Goal: Task Accomplishment & Management: Complete application form

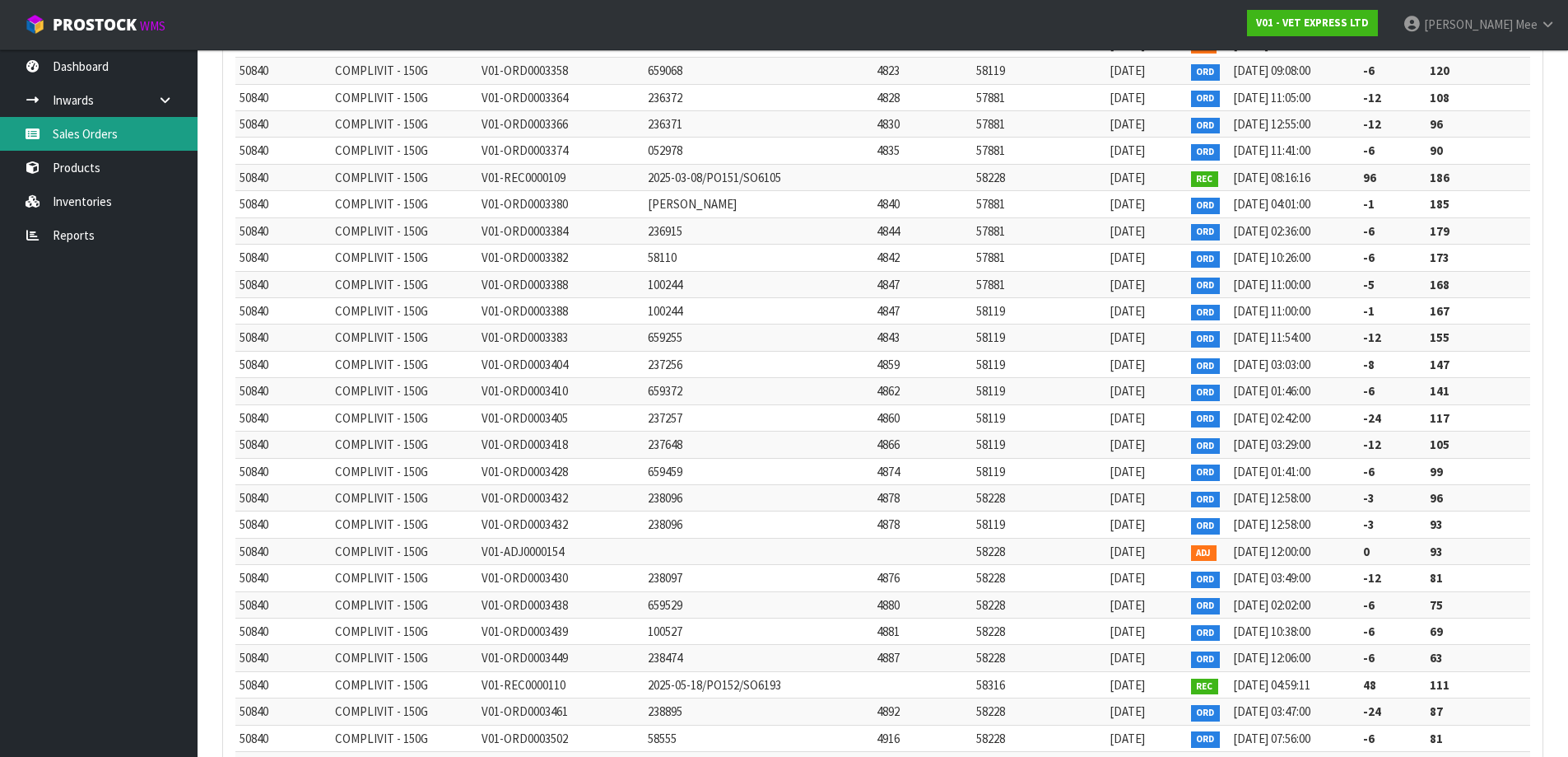
scroll to position [9874, 0]
click at [94, 131] on link "Sales Orders" at bounding box center [98, 134] width 197 height 34
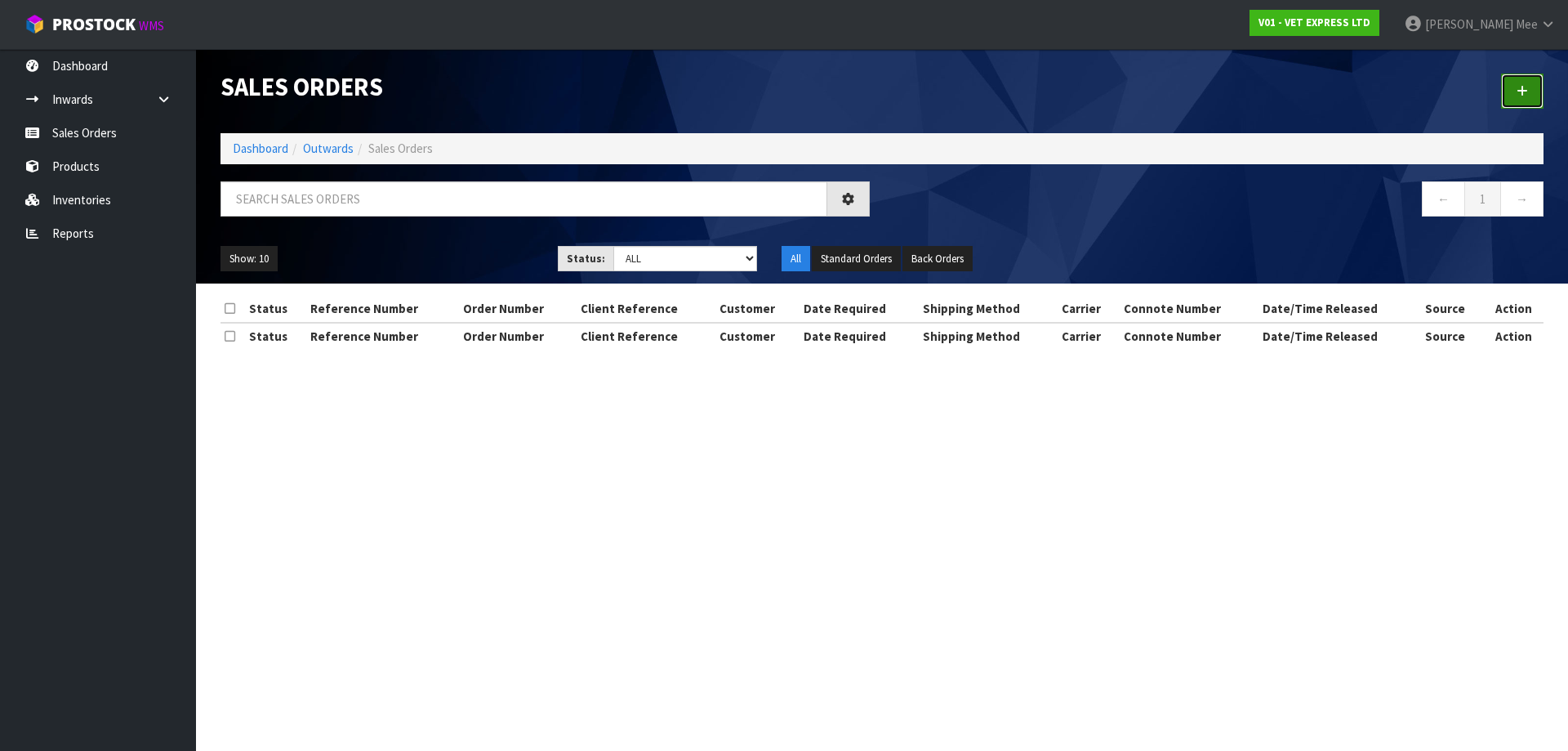
click at [1527, 89] on icon at bounding box center [1522, 91] width 11 height 12
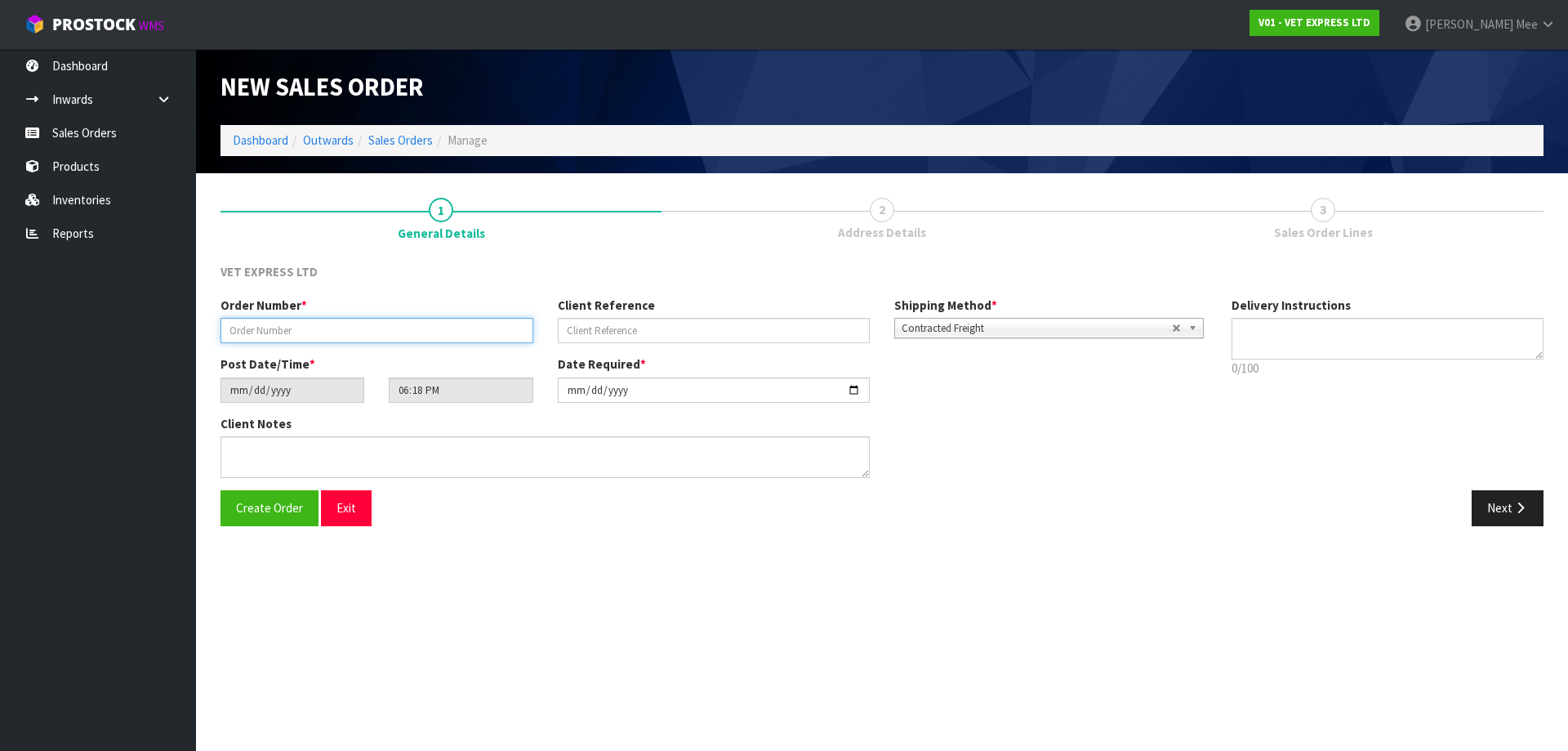
click at [294, 327] on input "text" at bounding box center [377, 330] width 313 height 26
type input "1613"
click at [642, 338] on input "text" at bounding box center [714, 330] width 313 height 26
type input "OTAGO CAVY"
click at [1530, 511] on button "Next" at bounding box center [1507, 508] width 72 height 35
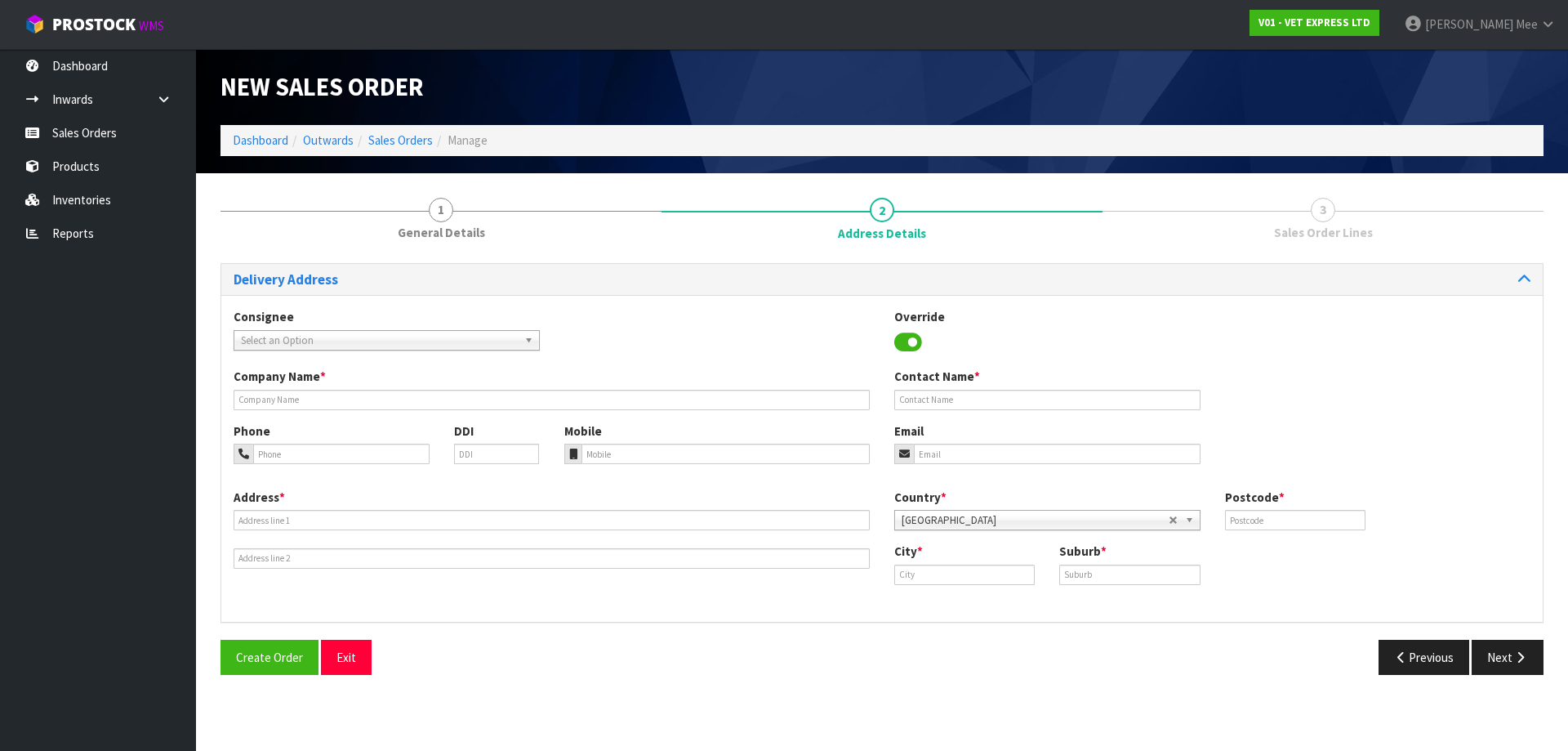
click at [526, 335] on b at bounding box center [531, 341] width 14 height 19
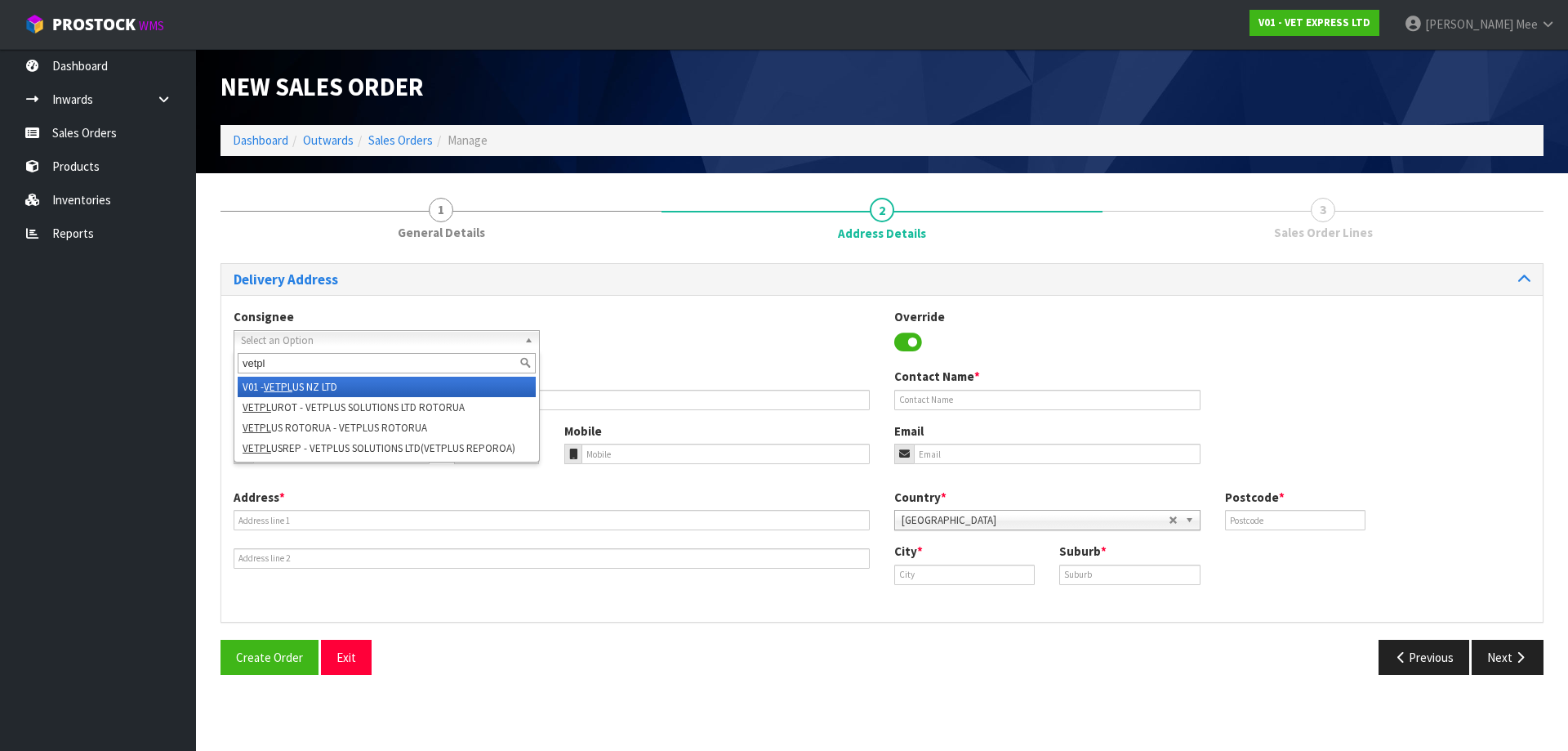
type input "vetpl"
click at [368, 384] on li "V01 - VETPL US NZ LTD" at bounding box center [386, 386] width 298 height 20
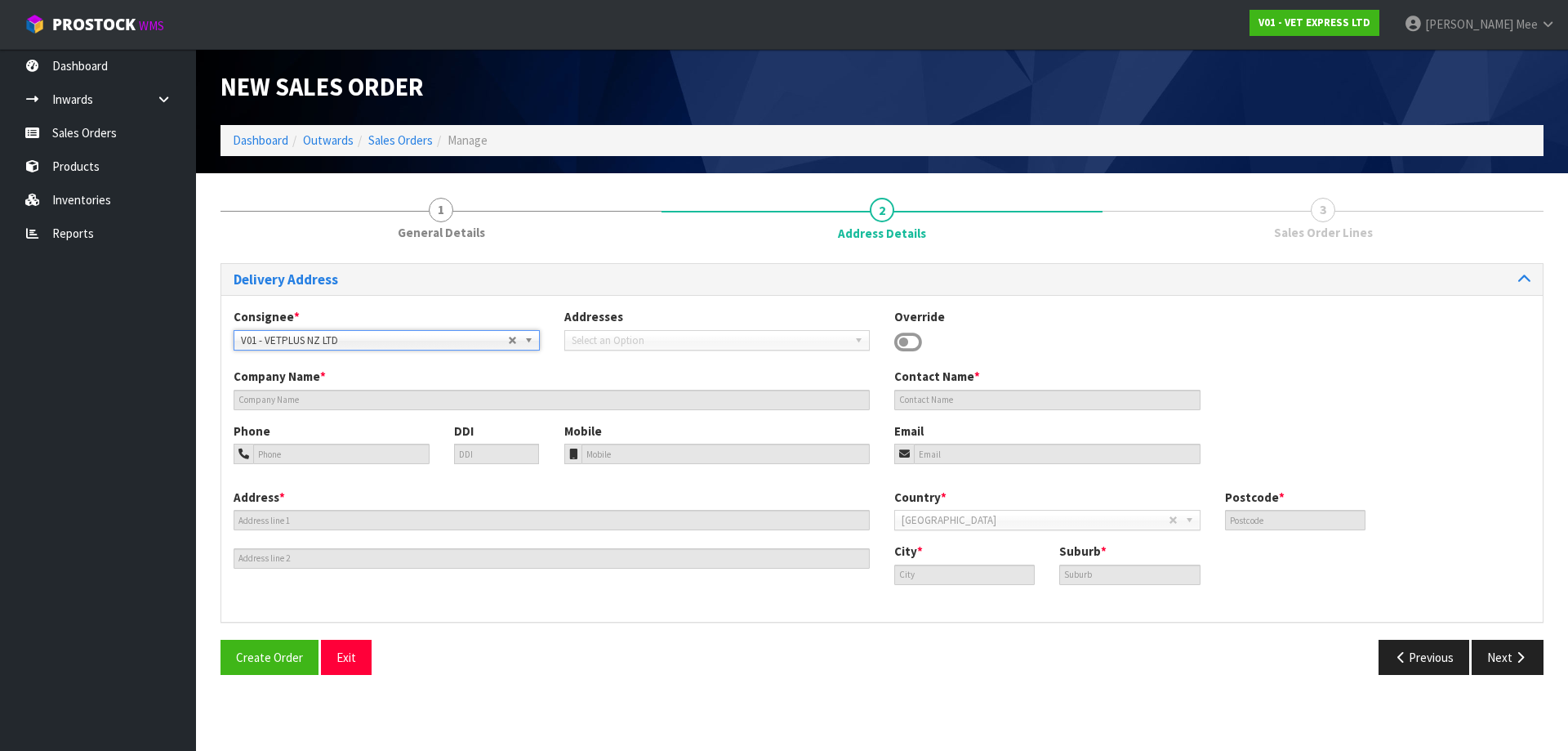
type input "VETPLUS NZ LTD"
type input "[PHONE_NUMBER]"
type input "[PERSON_NAME][EMAIL_ADDRESS][DOMAIN_NAME]"
type input "[STREET_ADDRESS][PERSON_NAME]"
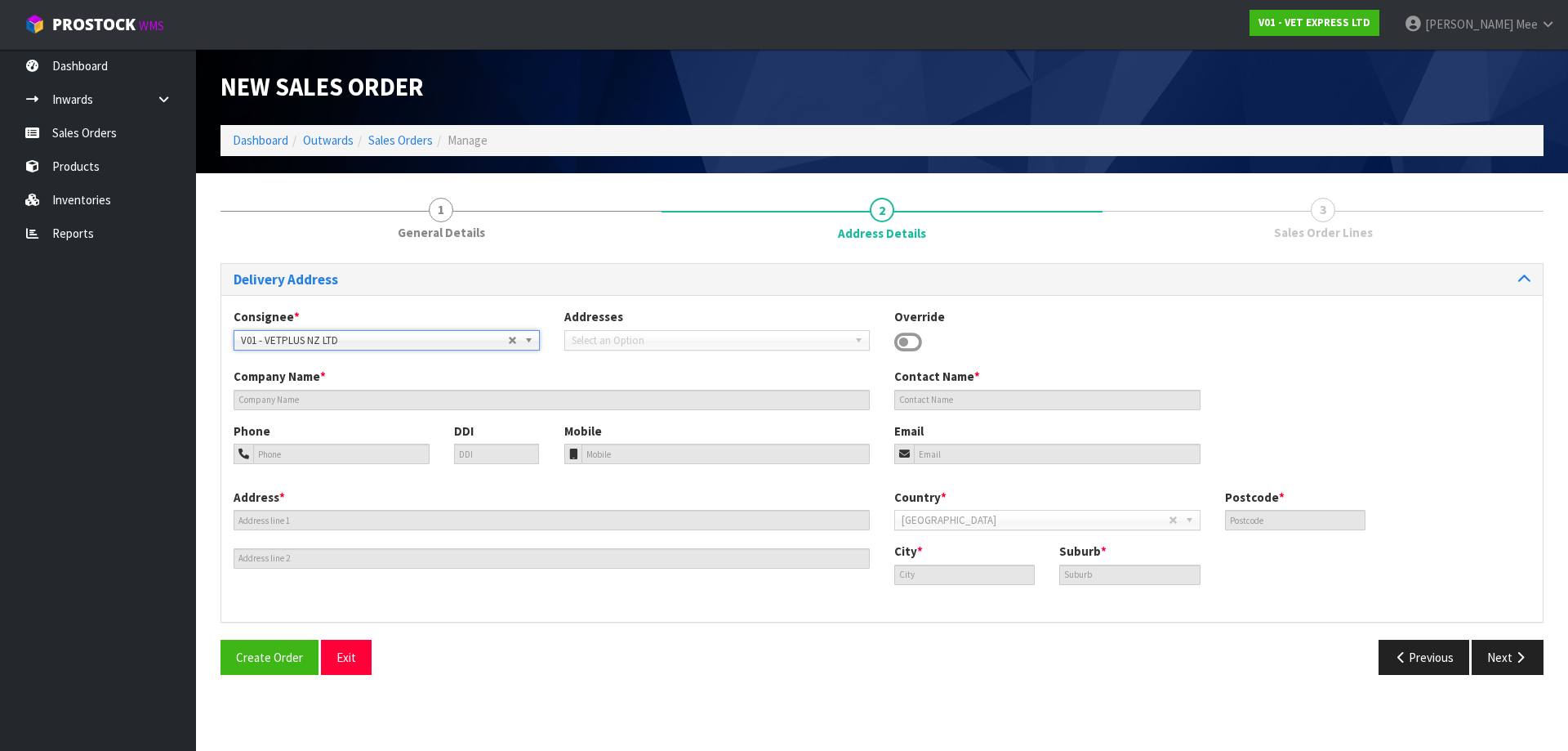
type input "3180"
type input "Whakamarama"
type input "TAURANGA"
click at [1532, 664] on button "Next" at bounding box center [1507, 657] width 72 height 35
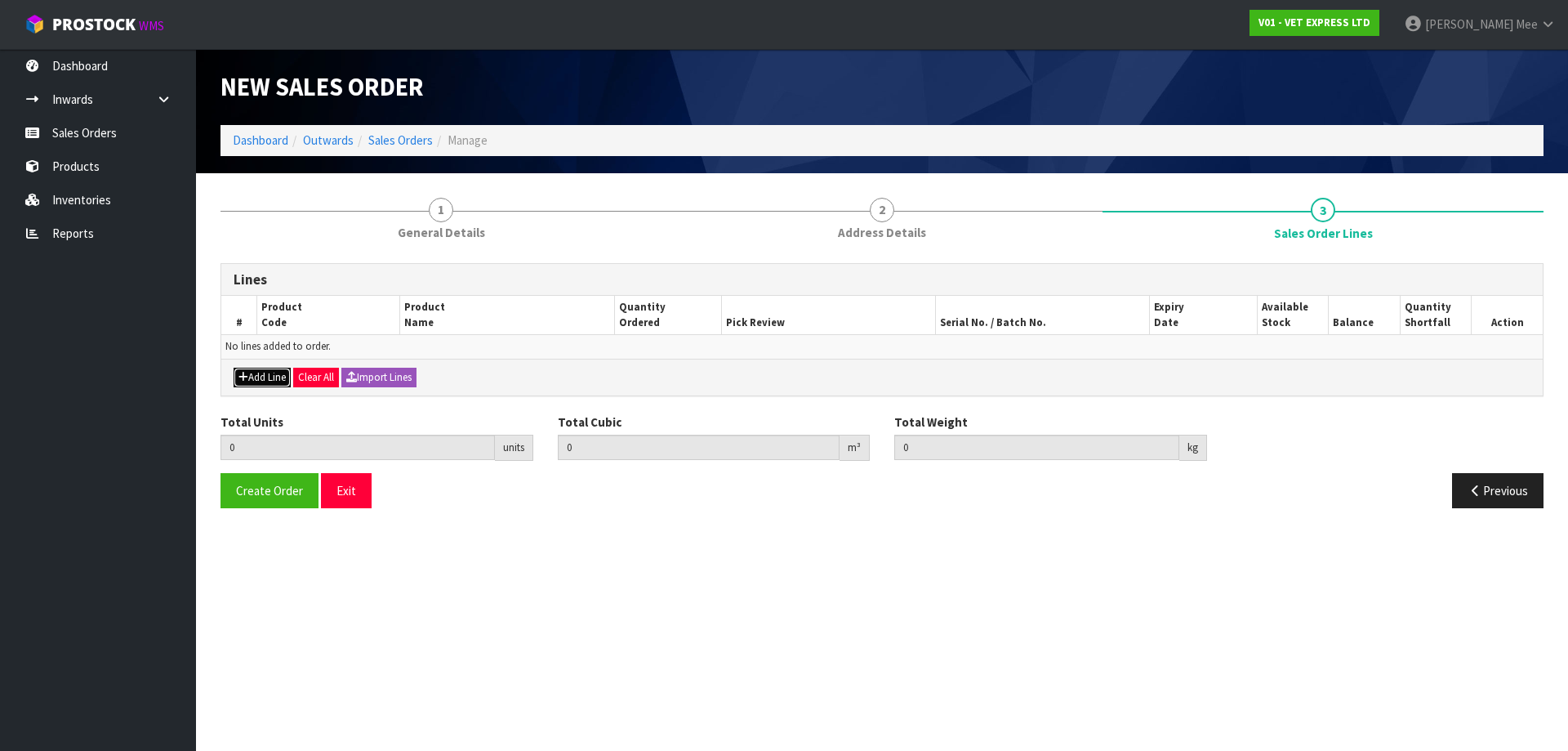
click at [260, 376] on button "Add Line" at bounding box center [262, 377] width 57 height 20
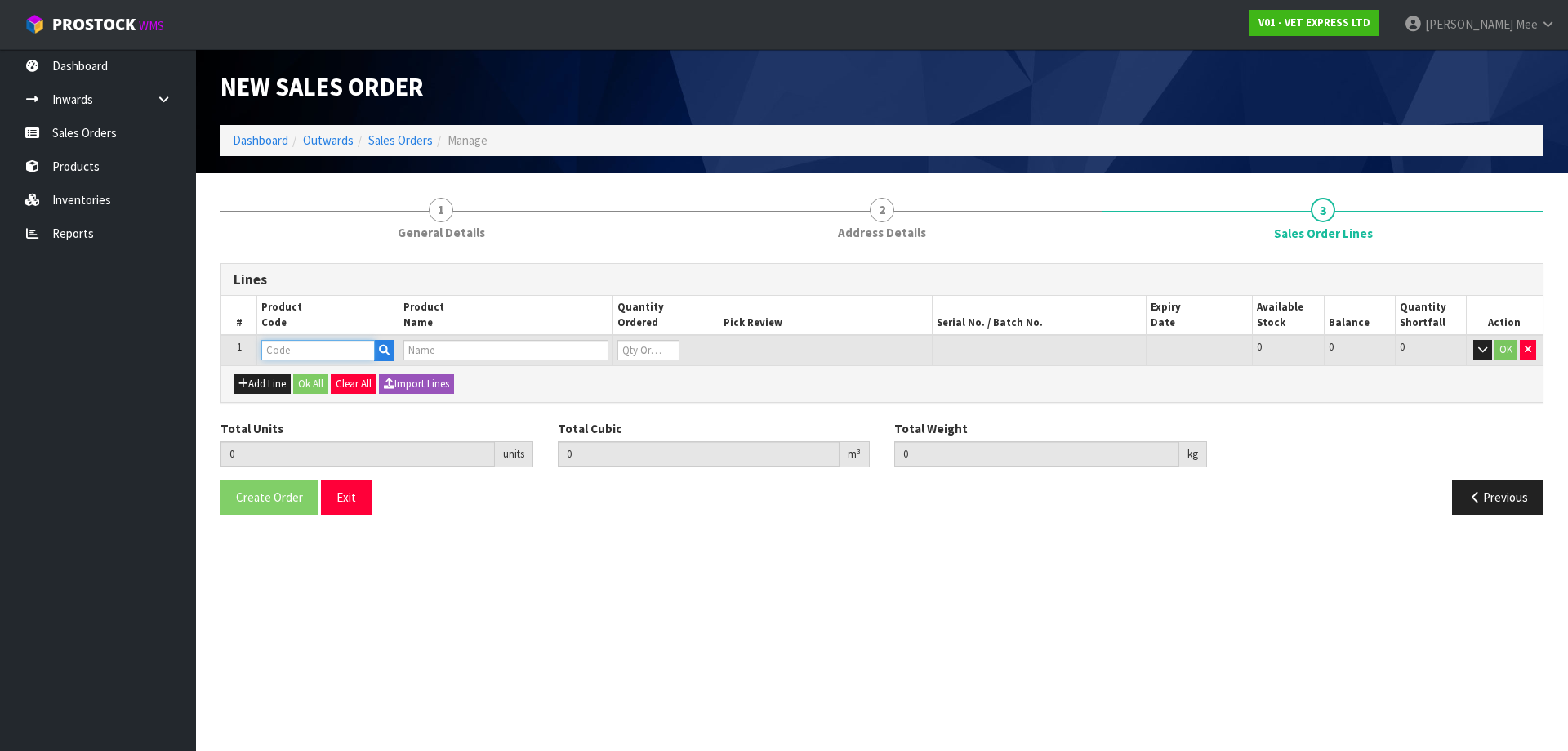
click at [313, 354] on input "text" at bounding box center [318, 349] width 113 height 20
type input "TRAVEL"
click at [480, 350] on input "text" at bounding box center [505, 349] width 204 height 20
type input "T"
type input "R"
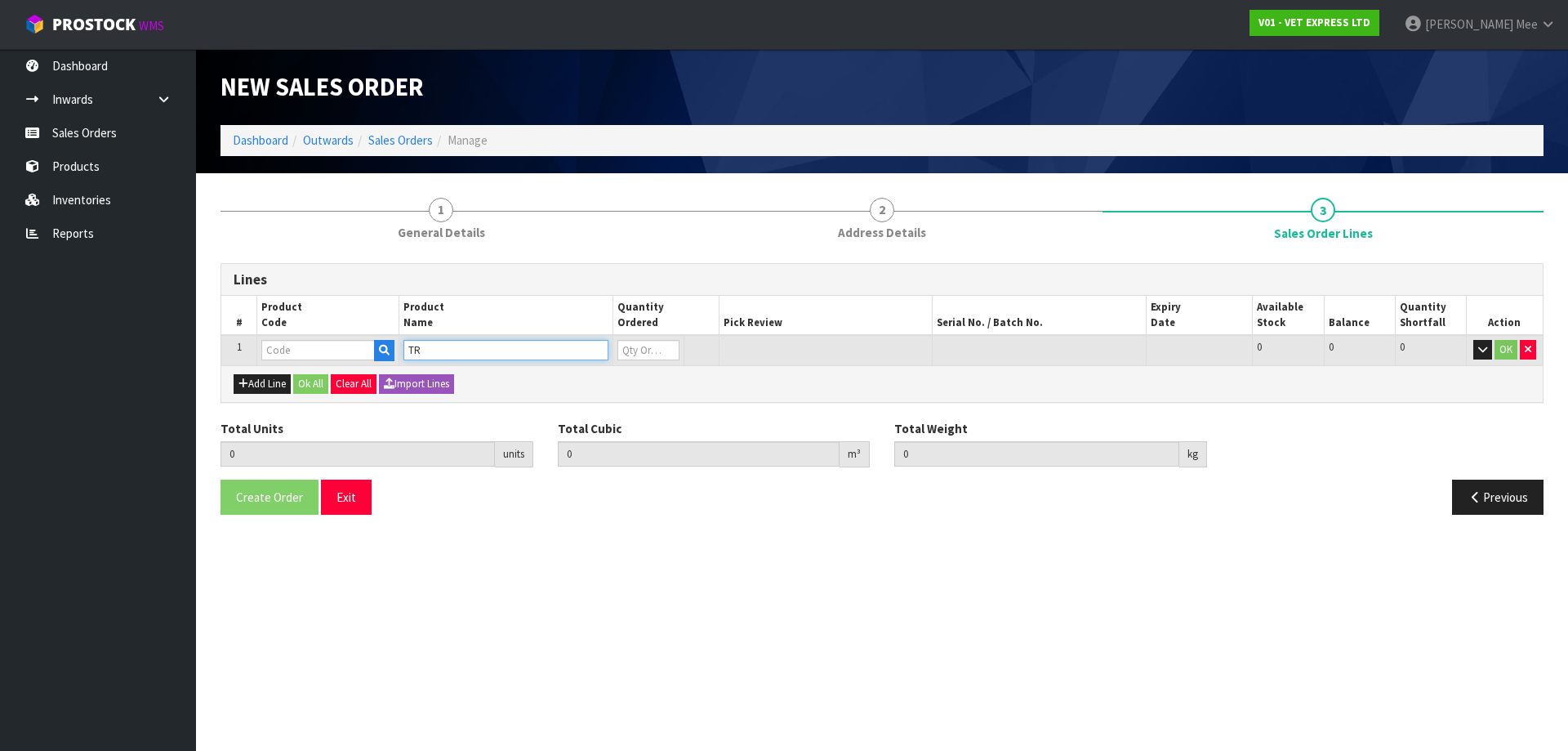
type input "T"
type input "PET REMEDY T"
click at [472, 382] on strong "PET REMEDY T" at bounding box center [460, 378] width 79 height 15
type input "PET REMEDY TRAVEL KIT (X6) OUTER"
type input "0.000000"
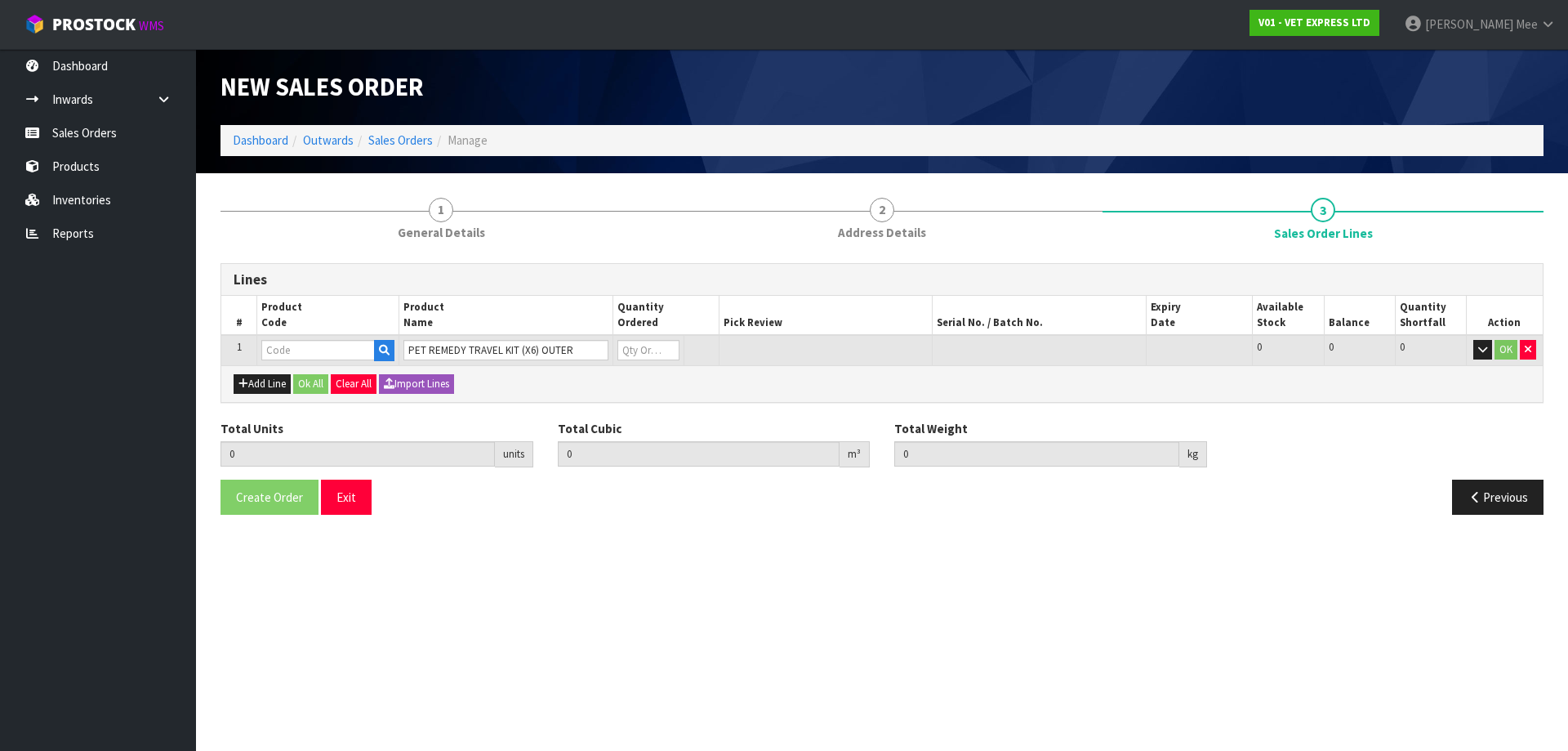
type input "0.000"
type input "79946"
type input "0"
type input "1"
type input "0.004032"
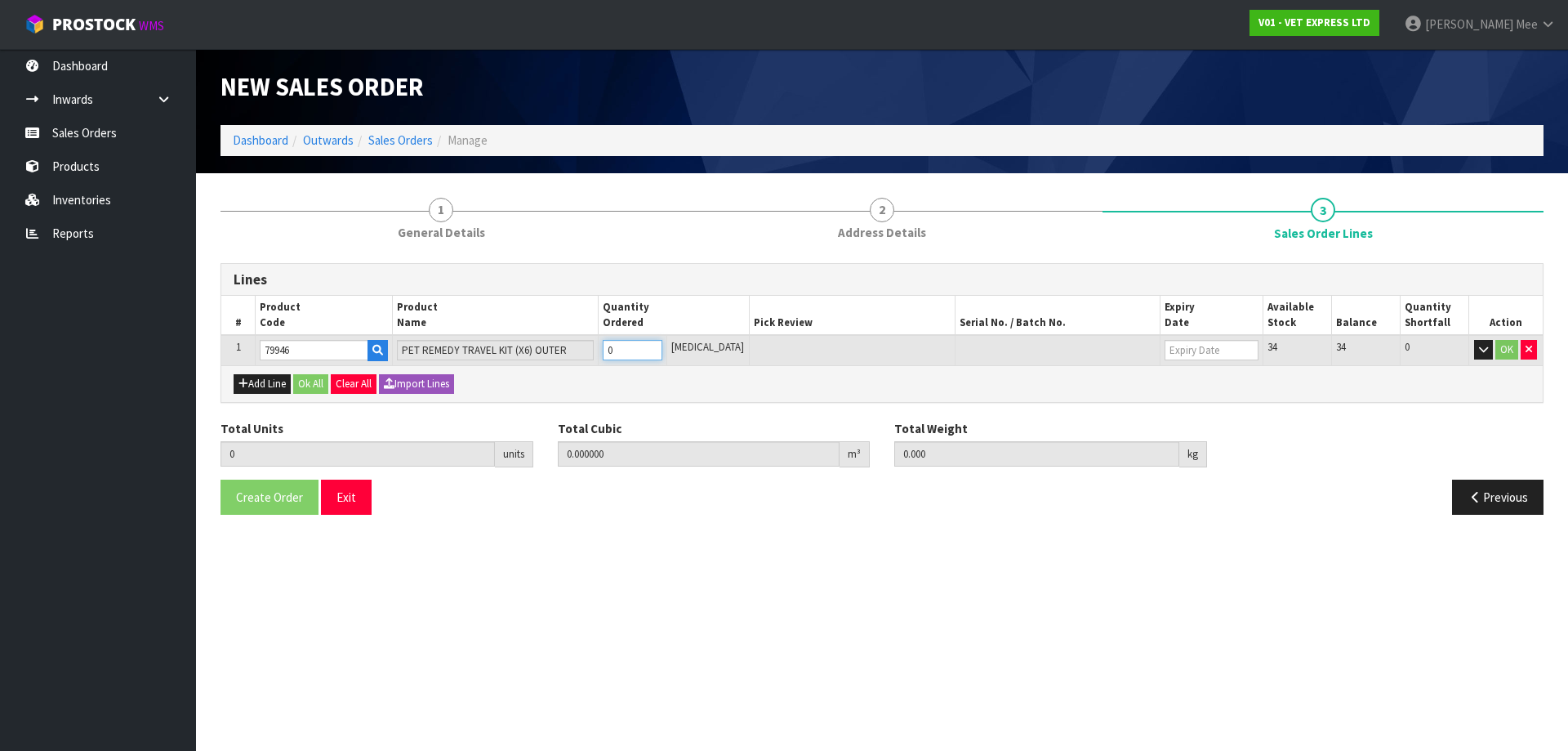
type input "1"
click at [662, 345] on input "1" at bounding box center [632, 349] width 59 height 20
click at [272, 381] on button "Add Line" at bounding box center [262, 384] width 57 height 20
type input "0"
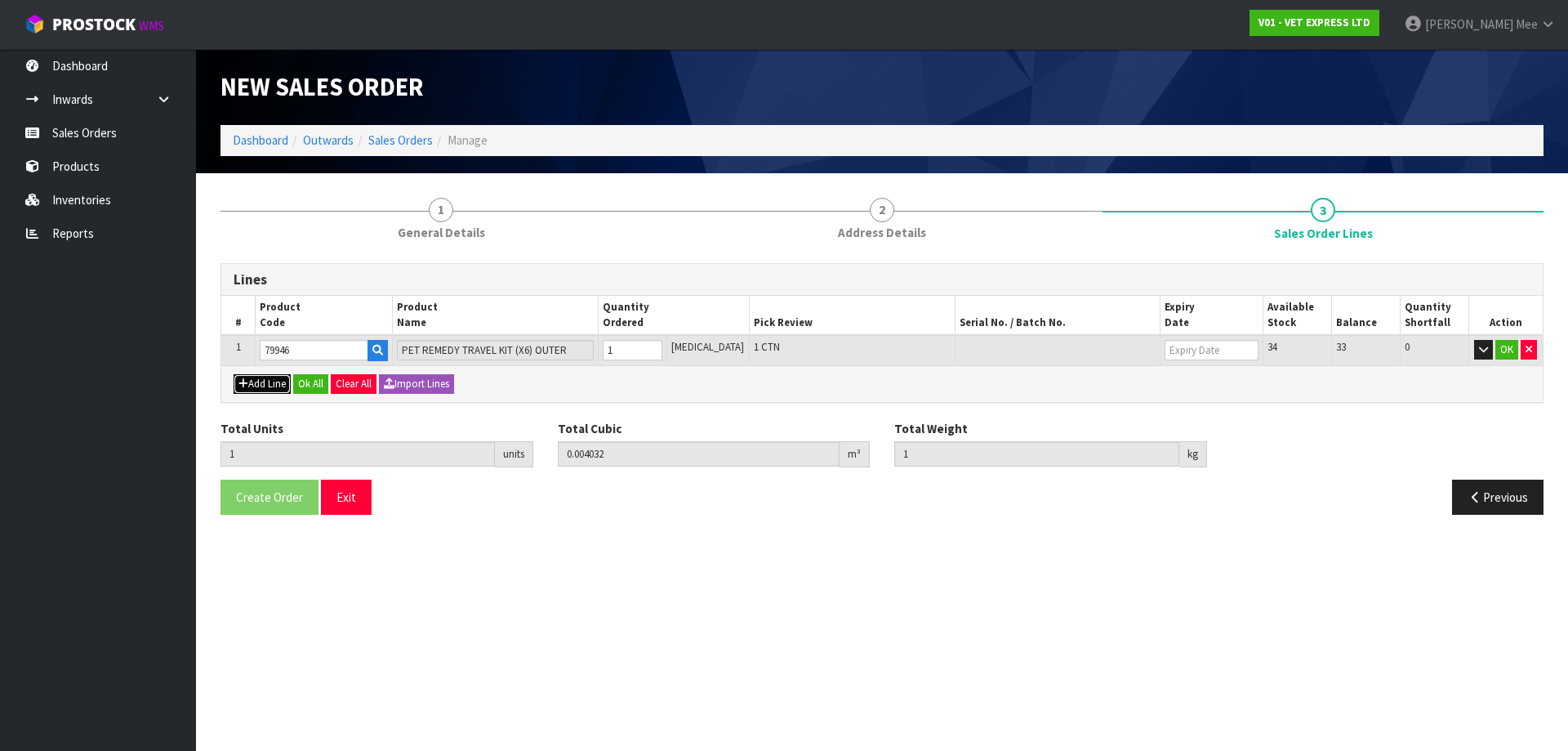
type input "0"
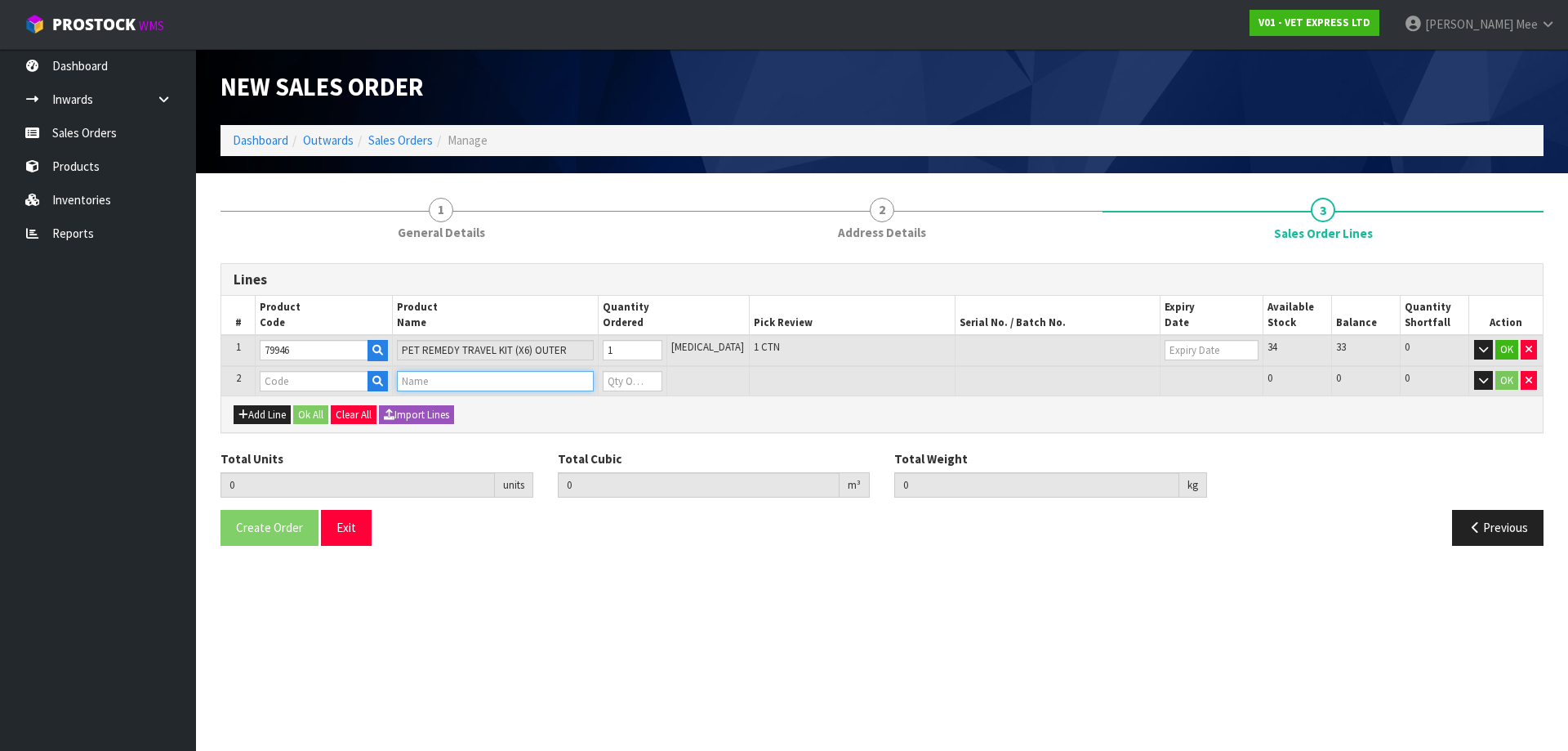
click at [440, 378] on input "text" at bounding box center [495, 381] width 196 height 20
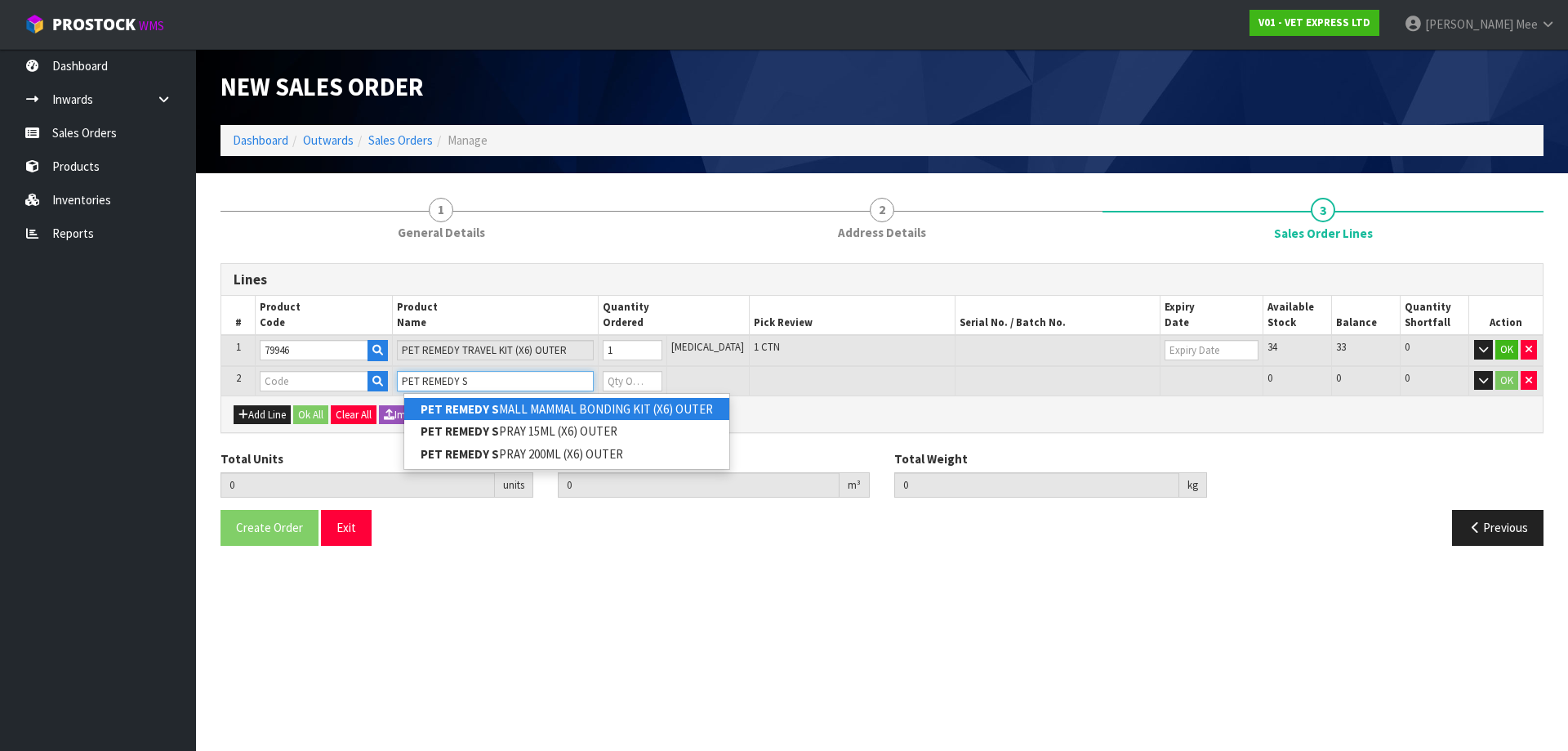
type input "PET REMEDY S"
click at [474, 406] on strong "PET REMEDY S" at bounding box center [460, 408] width 78 height 15
type input "PET REMEDY SMALL MAMMAL BONDING KIT (X6) OUTER"
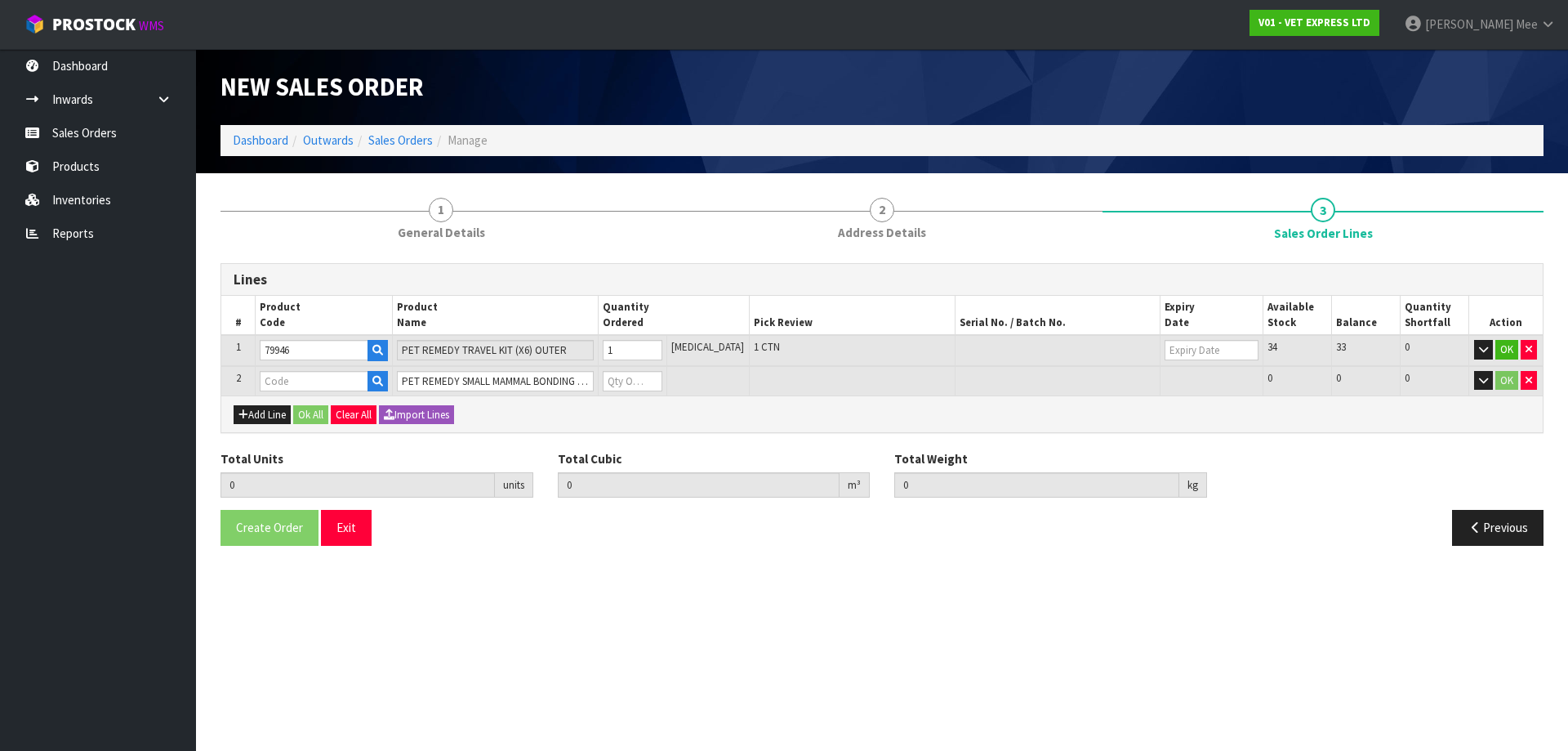
type input "1"
type input "0.004032"
type input "1"
type input "79097"
type input "0"
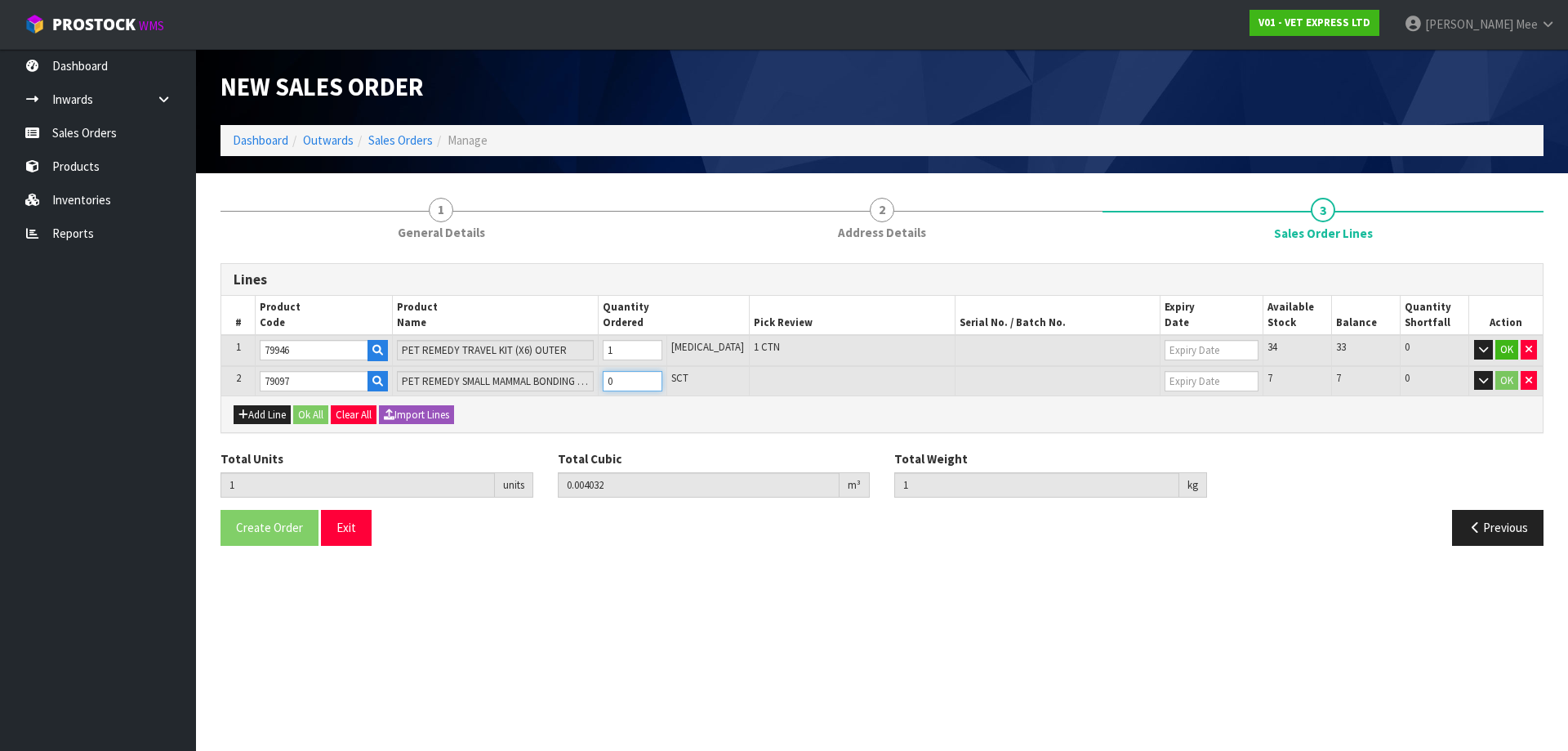
type input "2"
type input "0.004704"
type input "1.15"
type input "1"
click at [662, 377] on input "1" at bounding box center [632, 381] width 59 height 20
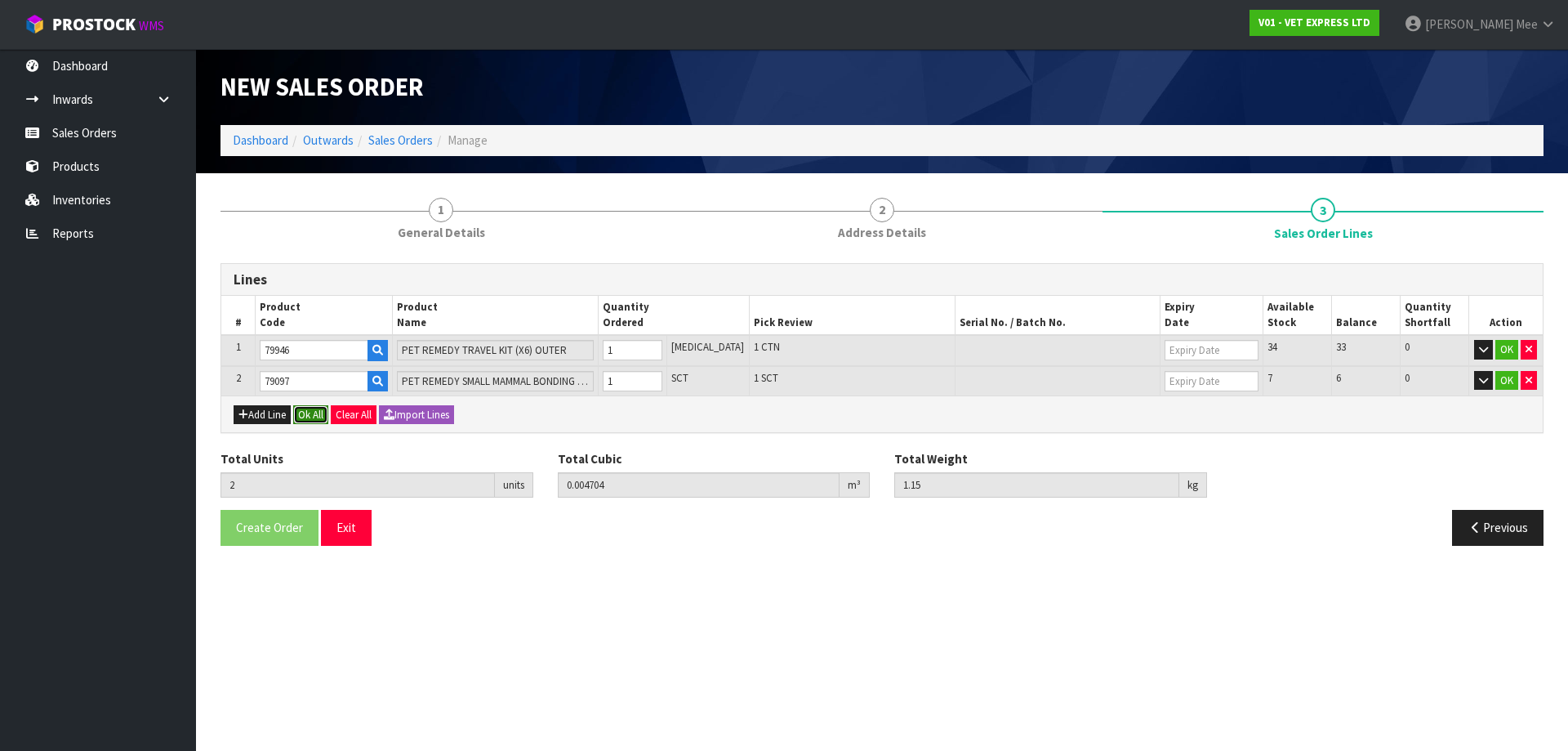
click at [319, 417] on button "Ok All" at bounding box center [310, 415] width 35 height 20
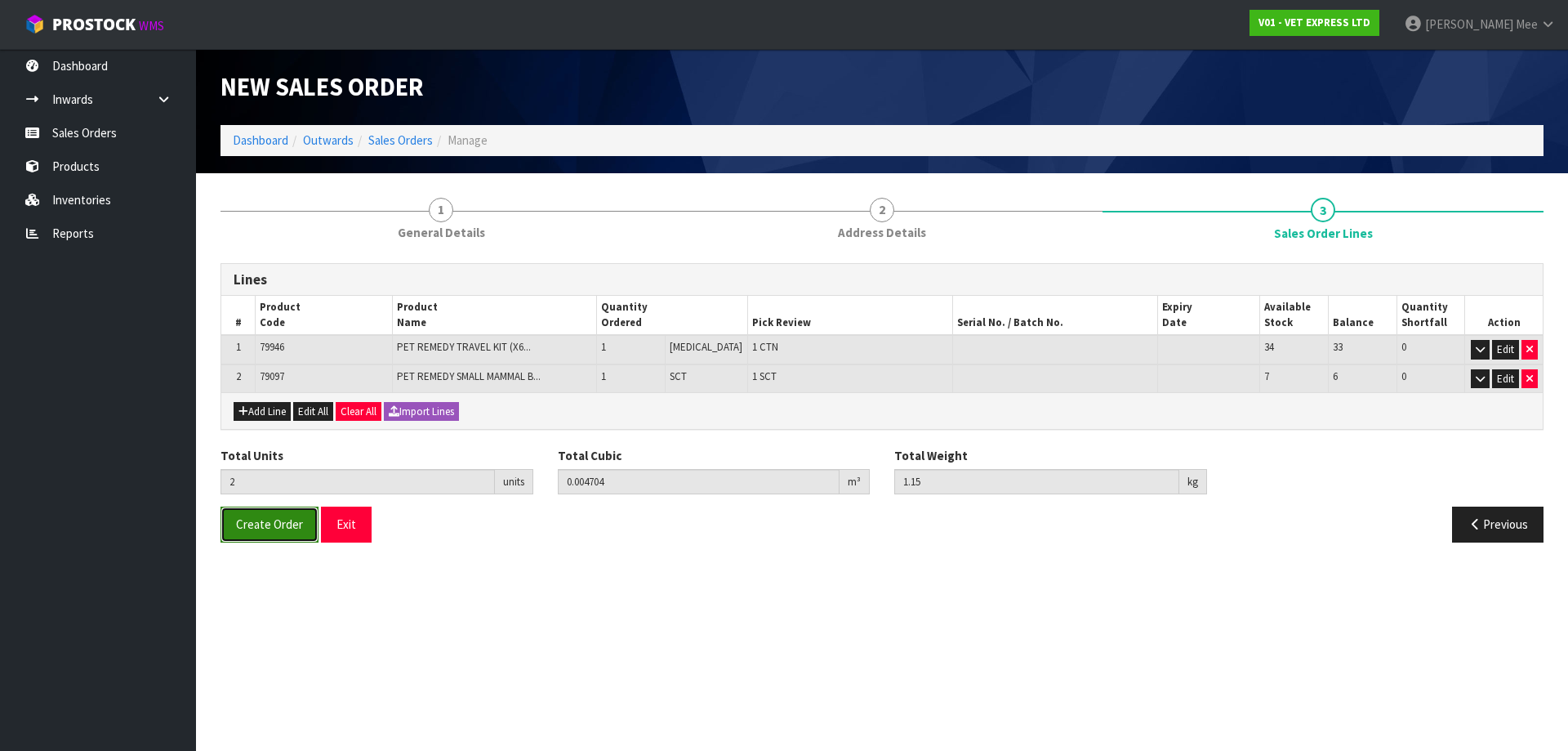
click at [271, 525] on span "Create Order" at bounding box center [269, 524] width 67 height 15
